Goal: Information Seeking & Learning: Learn about a topic

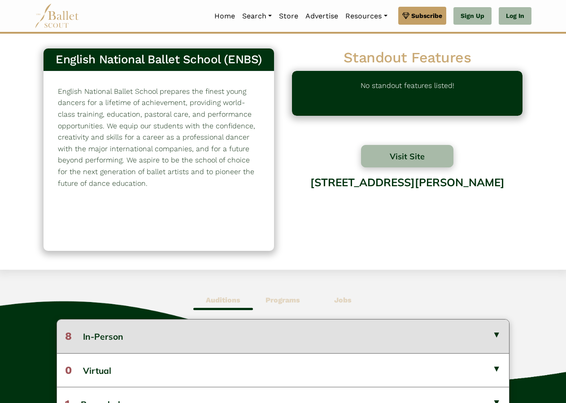
click at [92, 339] on button "8 In-Person" at bounding box center [283, 335] width 452 height 33
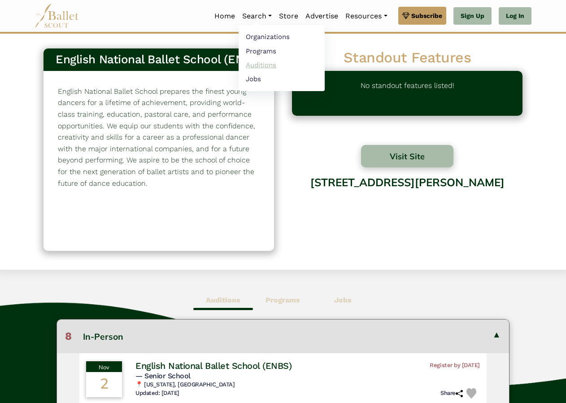
click at [254, 64] on link "Auditions" at bounding box center [282, 65] width 86 height 14
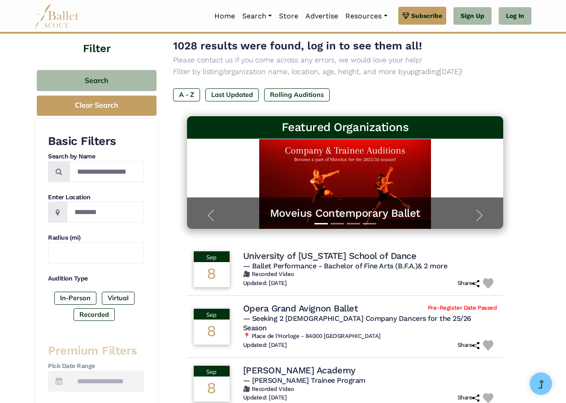
scroll to position [45, 0]
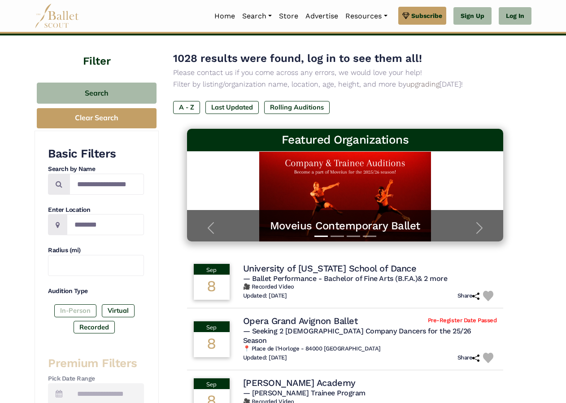
click at [65, 308] on label "In-Person" at bounding box center [75, 310] width 42 height 13
click at [87, 183] on input "Search by names..." at bounding box center [107, 184] width 74 height 21
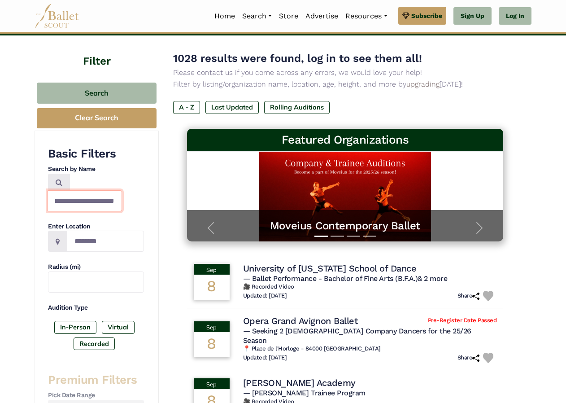
scroll to position [0, 16]
type input "**********"
click at [106, 231] on input "Location" at bounding box center [105, 241] width 77 height 21
type input "******"
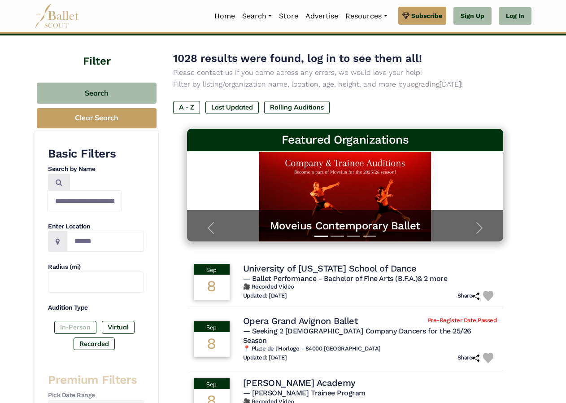
click at [83, 321] on label "In-Person" at bounding box center [75, 327] width 42 height 13
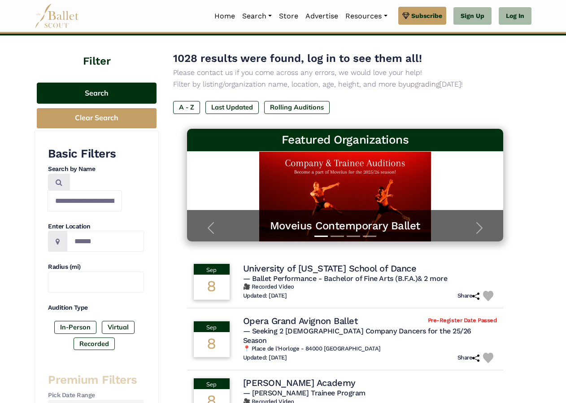
click at [109, 91] on button "Search" at bounding box center [97, 93] width 120 height 21
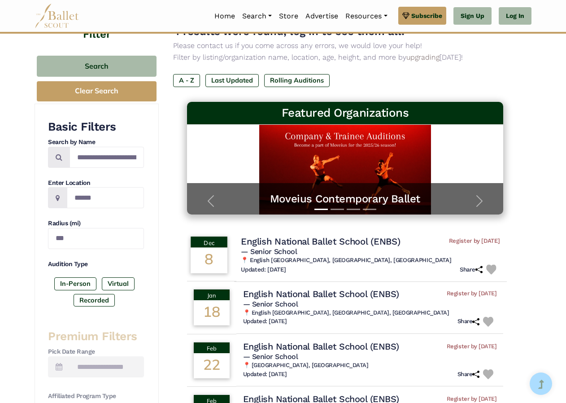
scroll to position [90, 0]
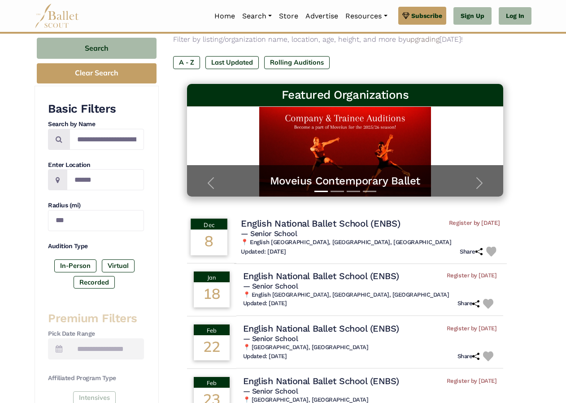
click at [208, 233] on div "8" at bounding box center [209, 243] width 37 height 26
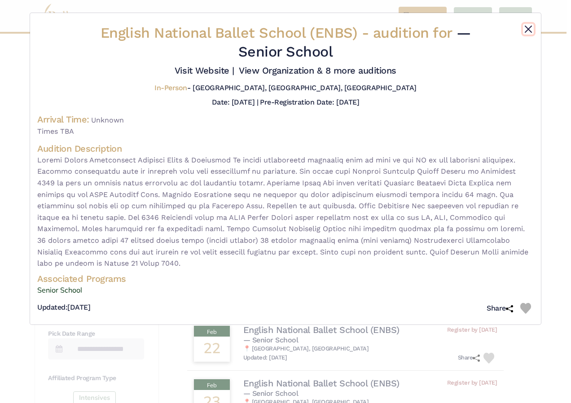
click at [528, 29] on button "Close" at bounding box center [528, 29] width 11 height 11
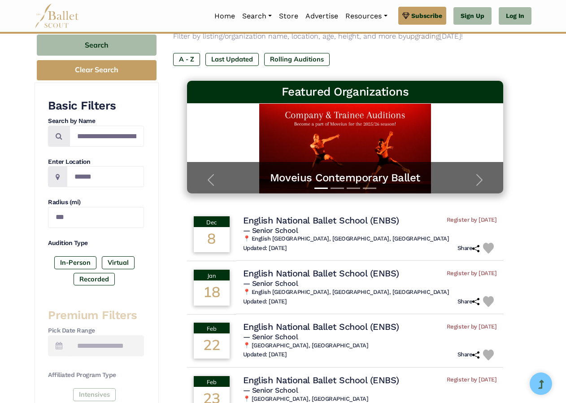
scroll to position [0, 0]
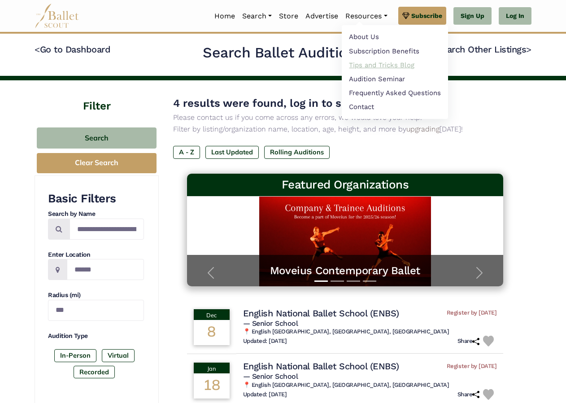
click at [364, 64] on link "Tips and Tricks Blog" at bounding box center [395, 65] width 106 height 14
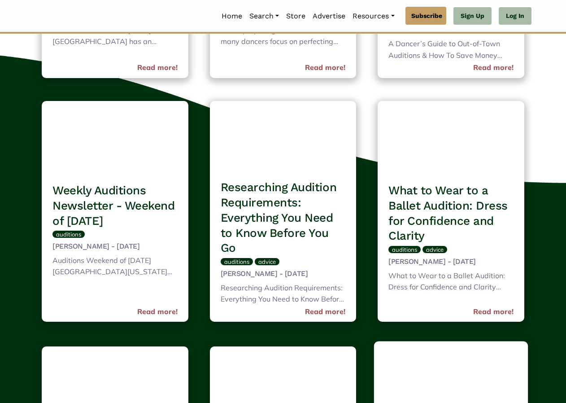
scroll to position [224, 0]
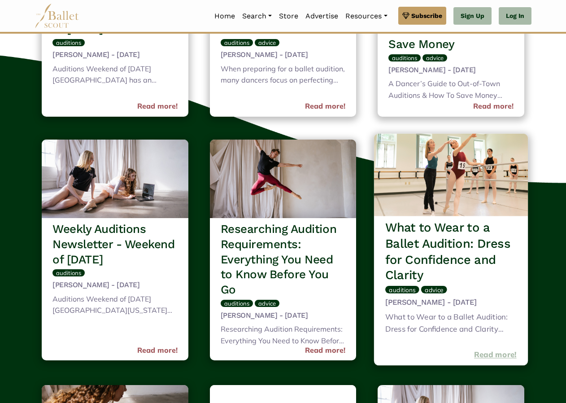
click at [487, 354] on link "Read more!" at bounding box center [495, 355] width 43 height 12
